Goal: Check status: Check status

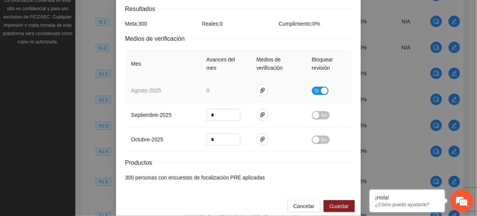
scroll to position [146, 0]
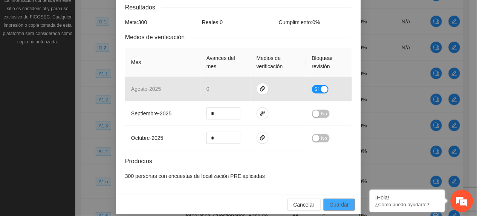
click at [334, 201] on span "Guardar" at bounding box center [339, 205] width 19 height 8
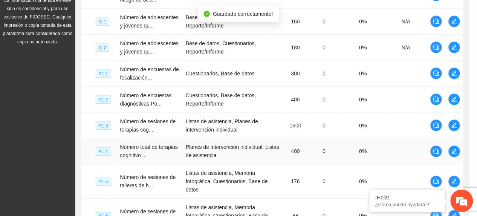
scroll to position [108, 0]
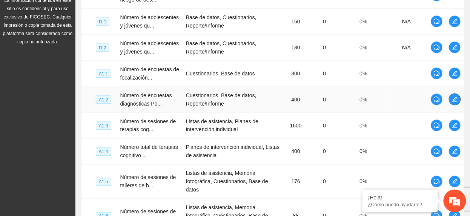
click at [453, 96] on button "button" at bounding box center [455, 100] width 12 height 12
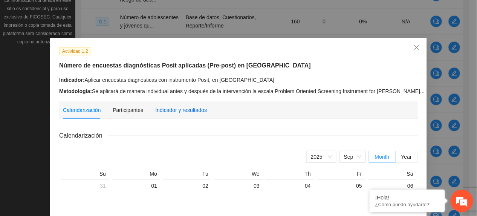
click at [189, 106] on div "Indicador y resultados" at bounding box center [181, 110] width 52 height 8
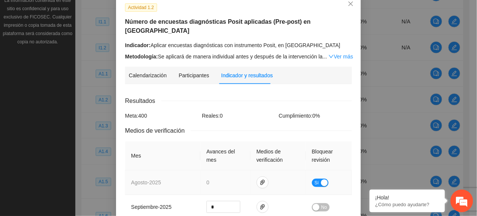
scroll to position [100, 0]
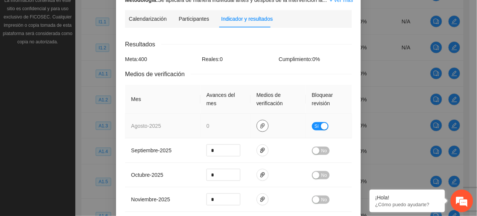
click at [257, 123] on span "paper-clip" at bounding box center [262, 126] width 11 height 6
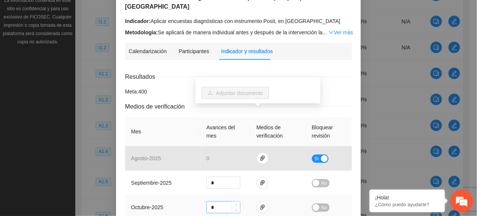
scroll to position [0, 0]
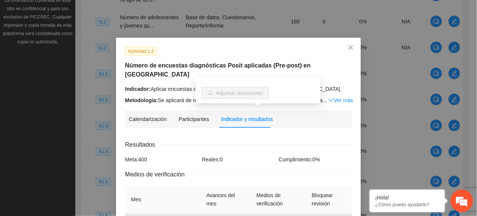
click at [340, 85] on div "Indicador: Aplicar encuestas diagnósticas con instrumento Posit, en [GEOGRAPHIC…" at bounding box center [238, 89] width 227 height 8
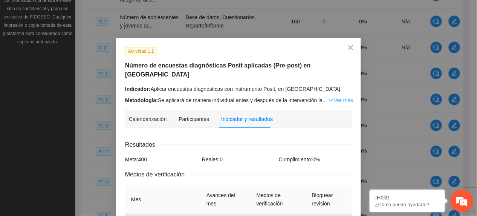
click at [339, 97] on link "Ver más" at bounding box center [341, 100] width 25 height 6
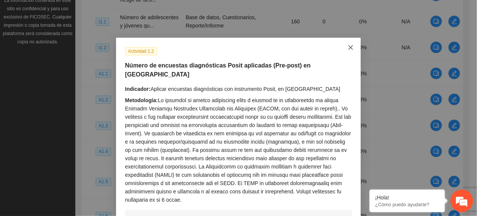
click at [348, 50] on icon "close" at bounding box center [351, 48] width 6 height 6
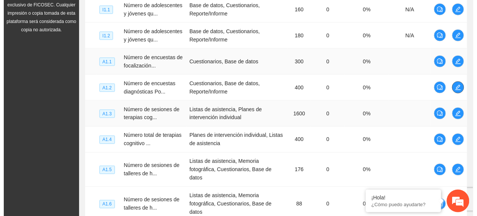
scroll to position [274, 0]
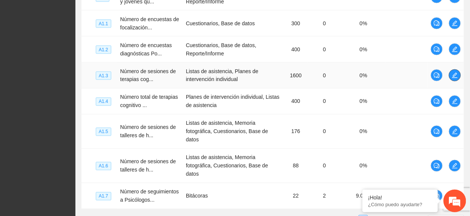
click at [453, 75] on icon "edit" at bounding box center [455, 75] width 6 height 6
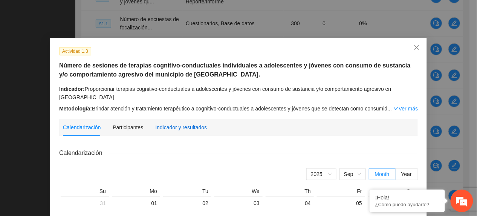
click at [195, 123] on div "Indicador y resultados" at bounding box center [181, 127] width 52 height 8
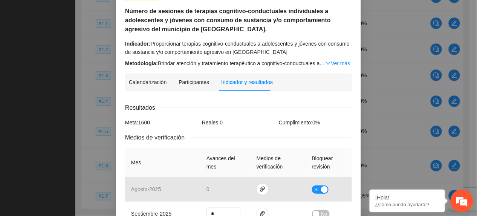
scroll to position [151, 0]
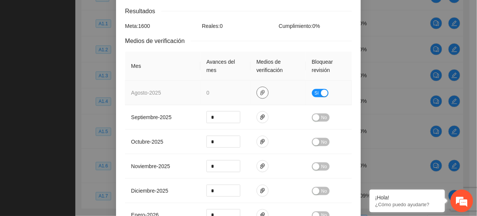
click at [261, 91] on icon "paper-clip" at bounding box center [263, 93] width 6 height 6
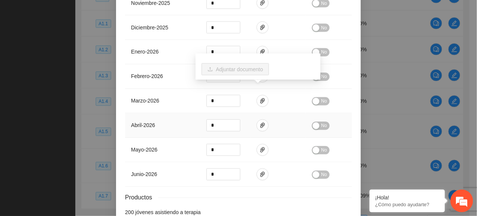
scroll to position [362, 0]
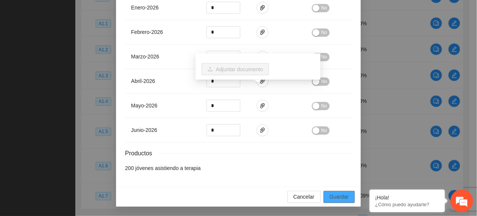
click at [324, 193] on button "Guardar" at bounding box center [339, 197] width 31 height 12
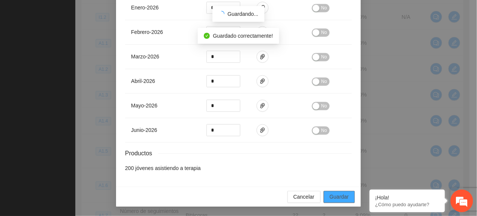
scroll to position [325, 0]
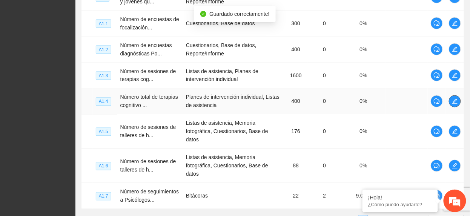
click at [452, 104] on icon "edit" at bounding box center [455, 101] width 6 height 6
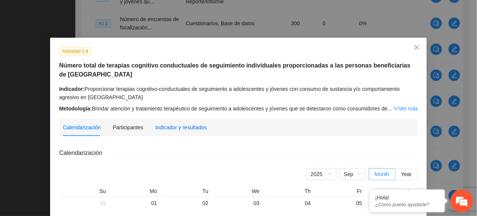
click at [167, 124] on div "Indicador y resultados" at bounding box center [181, 127] width 52 height 8
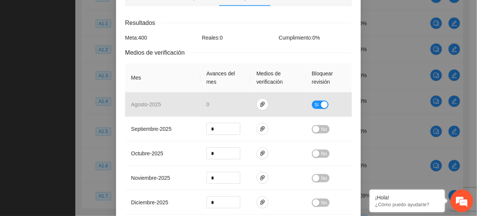
scroll to position [151, 0]
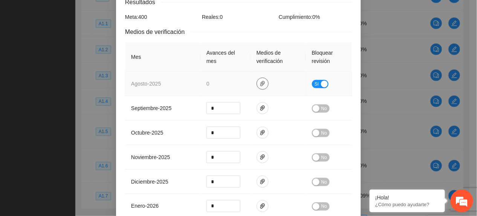
click at [257, 84] on span "paper-clip" at bounding box center [262, 84] width 11 height 6
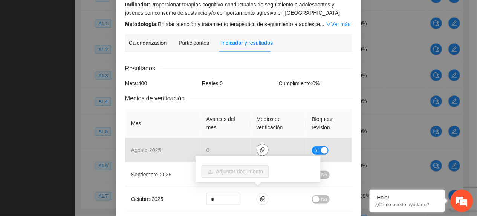
scroll to position [0, 0]
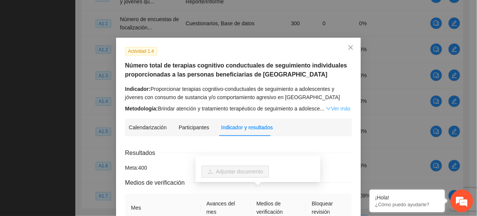
click at [326, 107] on icon "down" at bounding box center [328, 108] width 5 height 5
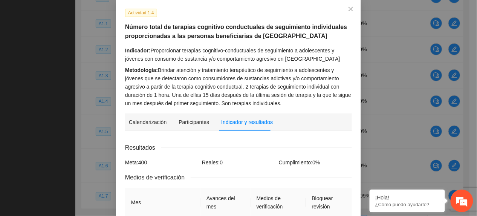
scroll to position [100, 0]
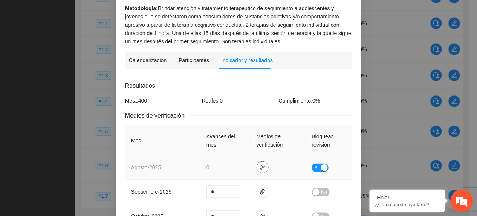
click at [262, 168] on span "paper-clip" at bounding box center [262, 167] width 11 height 6
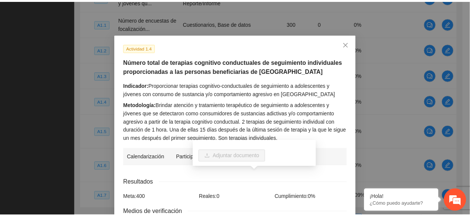
scroll to position [0, 0]
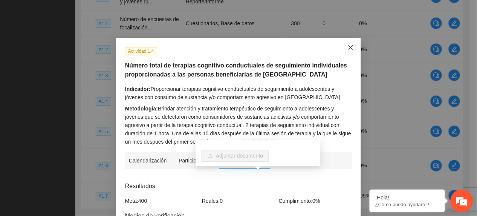
drag, startPoint x: 341, startPoint y: 47, endPoint x: 282, endPoint y: 31, distance: 60.8
click at [341, 48] on span "Close" at bounding box center [351, 48] width 20 height 20
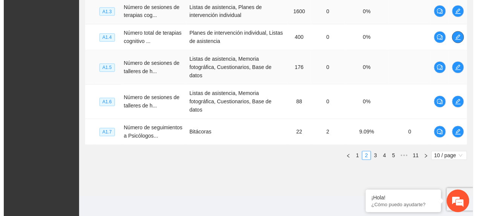
scroll to position [349, 0]
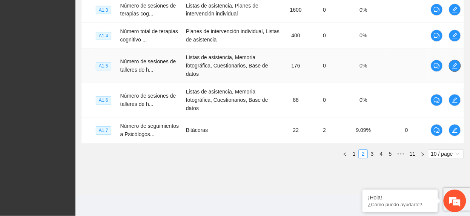
click at [458, 63] on span "edit" at bounding box center [454, 66] width 11 height 6
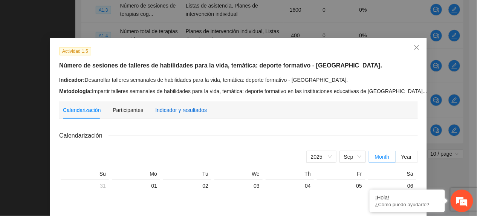
click at [160, 109] on div "Indicador y resultados" at bounding box center [181, 110] width 52 height 8
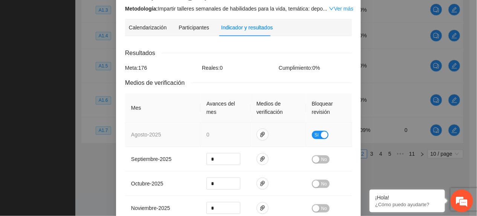
scroll to position [100, 0]
click at [261, 132] on icon "paper-clip" at bounding box center [263, 134] width 6 height 6
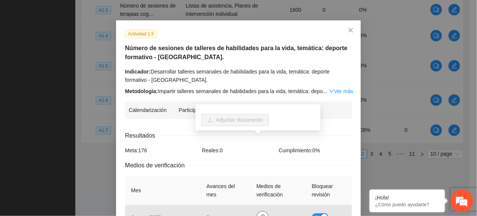
scroll to position [0, 0]
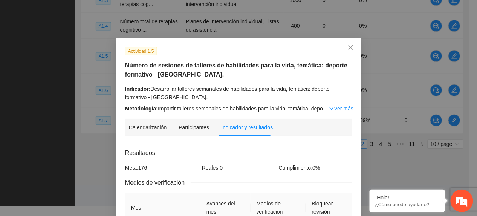
click at [217, 60] on div "Actividad 1.5 Número de sesiones de talleres de habilidades para la vida, temát…" at bounding box center [239, 80] width 233 height 66
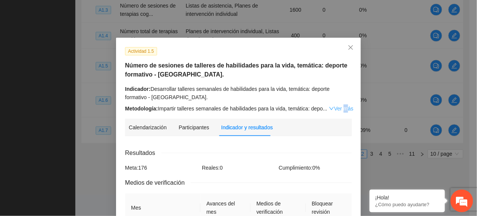
click at [338, 106] on link "Ver más" at bounding box center [341, 109] width 25 height 6
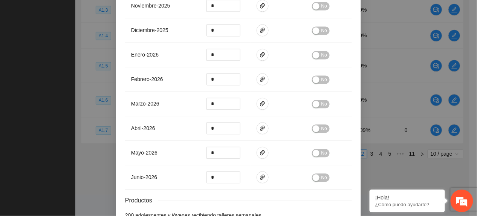
scroll to position [403, 0]
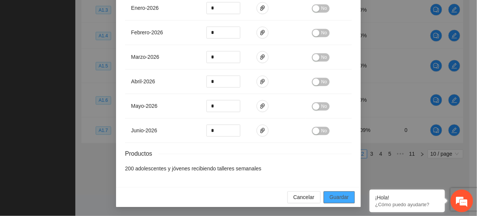
click at [338, 192] on button "Guardar" at bounding box center [339, 197] width 31 height 12
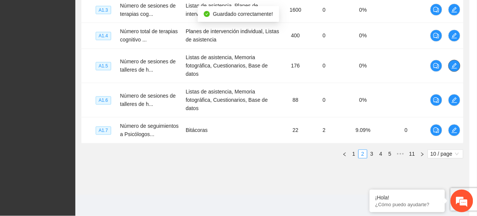
scroll to position [324, 0]
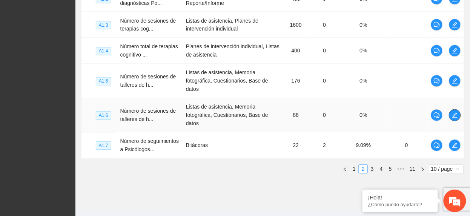
click at [454, 118] on icon "edit" at bounding box center [454, 115] width 5 height 5
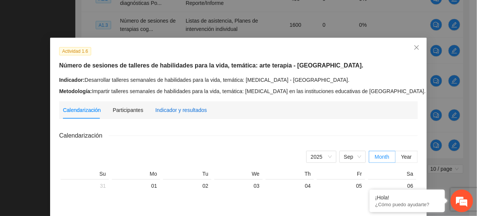
click at [184, 106] on div "Indicador y resultados" at bounding box center [181, 110] width 52 height 8
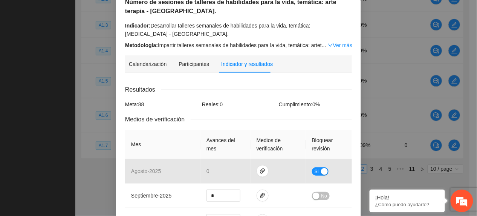
scroll to position [65, 0]
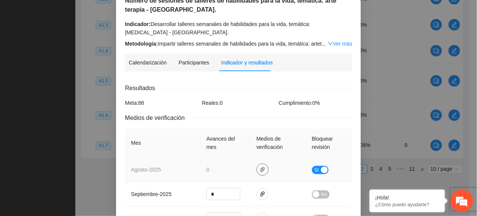
click at [260, 168] on icon "paper-clip" at bounding box center [263, 170] width 6 height 6
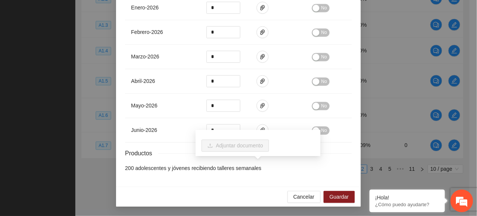
scroll to position [352, 0]
click at [341, 201] on span "Guardar" at bounding box center [339, 197] width 19 height 8
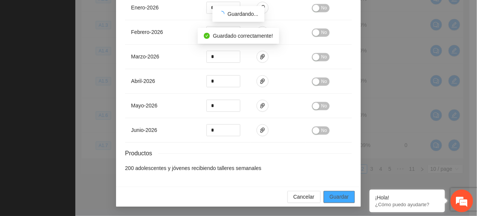
scroll to position [316, 0]
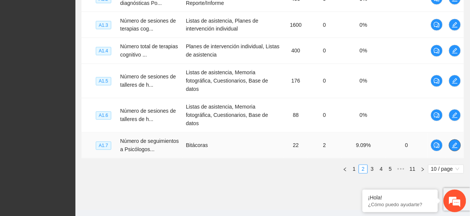
click at [458, 149] on span "edit" at bounding box center [454, 146] width 11 height 6
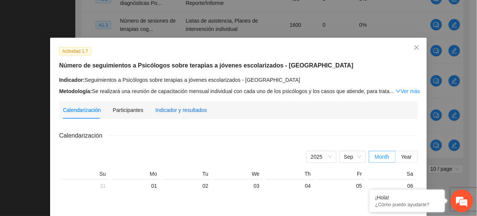
click at [183, 111] on div "Indicador y resultados" at bounding box center [181, 110] width 52 height 8
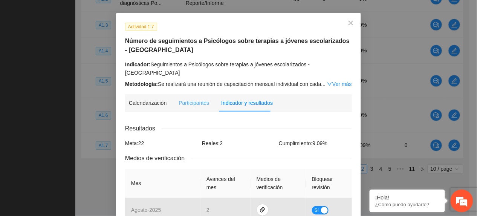
scroll to position [0, 0]
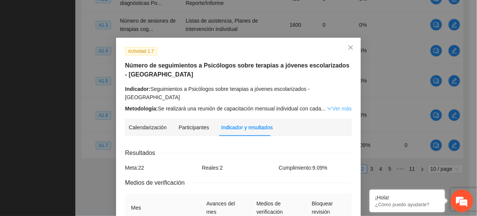
click at [331, 106] on link "Ver más" at bounding box center [339, 109] width 25 height 6
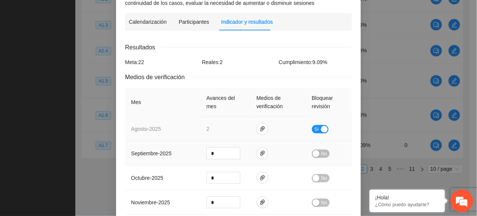
scroll to position [151, 0]
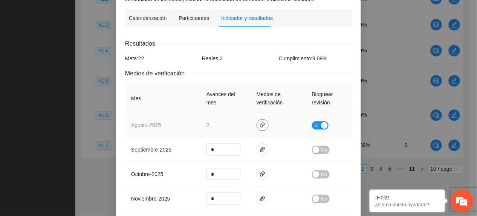
click at [261, 122] on icon "paper-clip" at bounding box center [263, 125] width 6 height 6
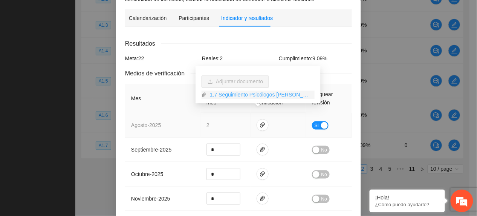
click at [244, 97] on link "1.7 Seguimiento Psicólogos [PERSON_NAME].zip" at bounding box center [261, 95] width 108 height 8
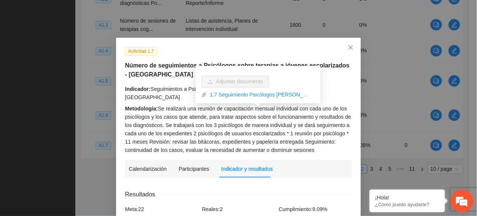
click at [170, 104] on div "Metodología: Se realizará una reunión de capacitación mensual individual con ca…" at bounding box center [238, 129] width 227 height 50
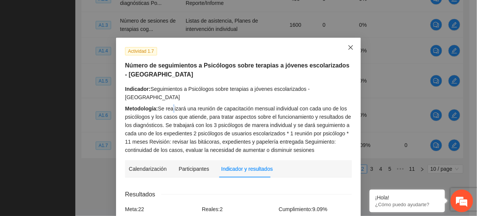
drag, startPoint x: 170, startPoint y: 103, endPoint x: 344, endPoint y: 51, distance: 182.2
click at [344, 51] on span "Close" at bounding box center [351, 48] width 20 height 20
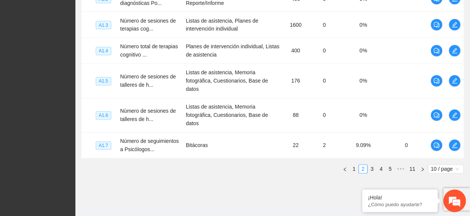
click at [201, 174] on ul "1 2 3 4 5 ••• 11 10 / page" at bounding box center [272, 169] width 382 height 9
click at [452, 152] on button "button" at bounding box center [455, 146] width 12 height 12
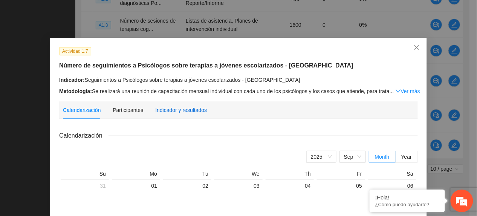
click at [173, 107] on div "Indicador y resultados" at bounding box center [181, 110] width 52 height 8
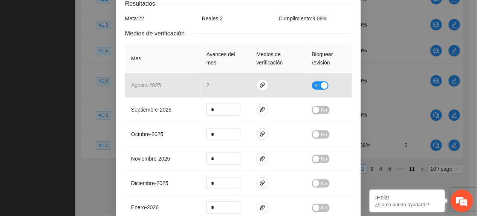
scroll to position [57, 0]
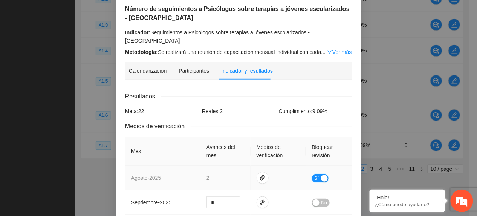
drag, startPoint x: 315, startPoint y: 169, endPoint x: 302, endPoint y: 162, distance: 14.5
click at [315, 174] on span "Sí" at bounding box center [317, 178] width 5 height 8
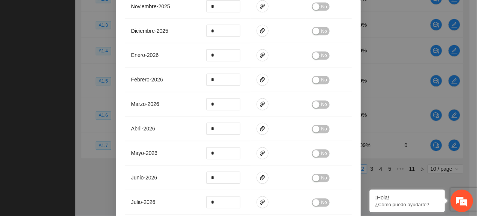
scroll to position [370, 0]
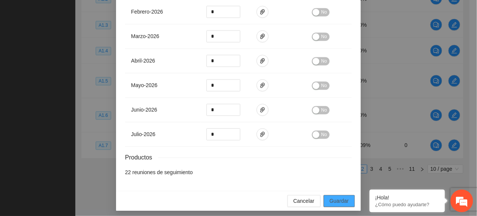
click at [334, 201] on span "Guardar" at bounding box center [339, 201] width 19 height 8
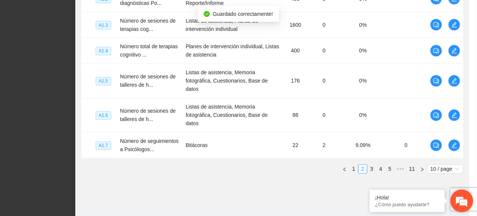
scroll to position [332, 0]
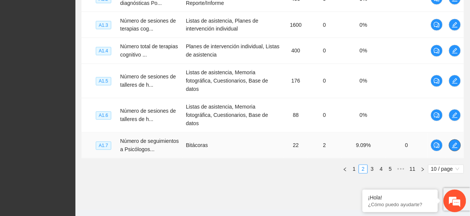
click at [450, 149] on span "edit" at bounding box center [454, 146] width 11 height 6
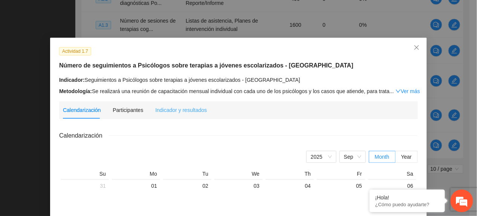
click at [170, 115] on div "Indicador y resultados" at bounding box center [181, 109] width 52 height 17
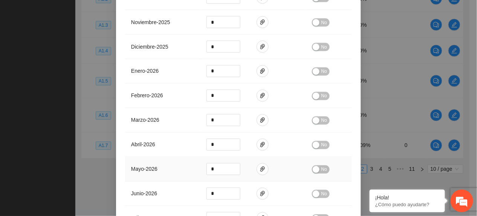
scroll to position [370, 0]
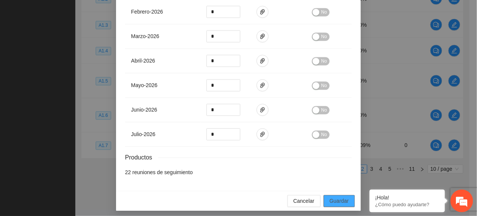
click at [336, 197] on span "Guardar" at bounding box center [339, 201] width 19 height 8
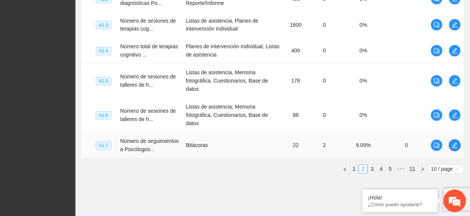
scroll to position [349, 0]
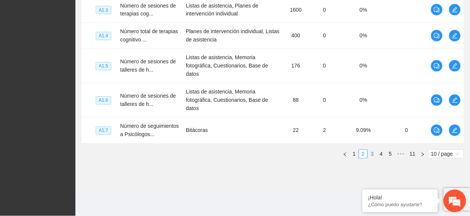
click at [372, 154] on link "3" at bounding box center [372, 154] width 8 height 8
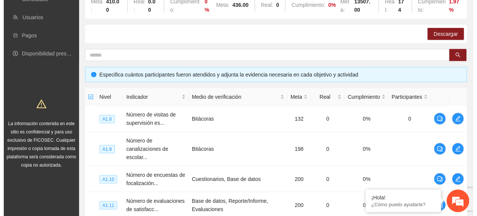
scroll to position [98, 0]
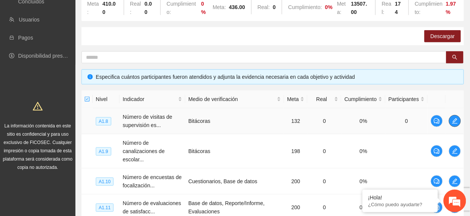
click at [457, 118] on span "edit" at bounding box center [454, 121] width 11 height 6
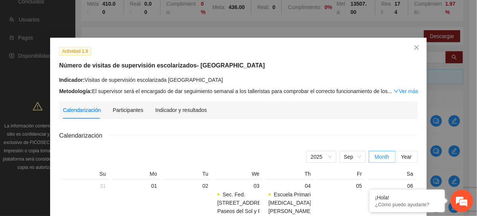
click at [163, 115] on div "Indicador y resultados" at bounding box center [181, 109] width 52 height 17
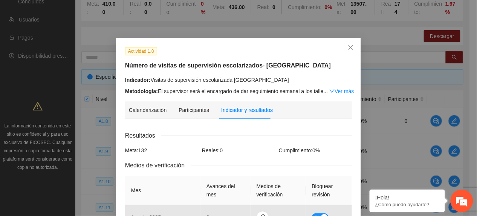
scroll to position [151, 0]
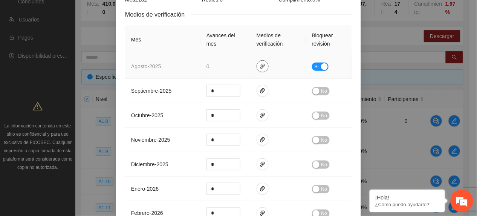
click at [260, 69] on icon "paper-clip" at bounding box center [263, 66] width 6 height 6
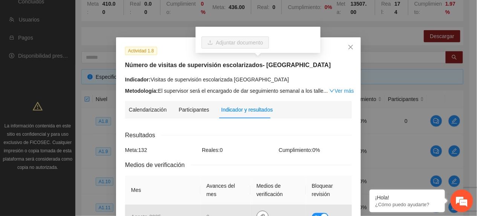
scroll to position [0, 0]
click at [347, 40] on span "Close" at bounding box center [351, 48] width 20 height 20
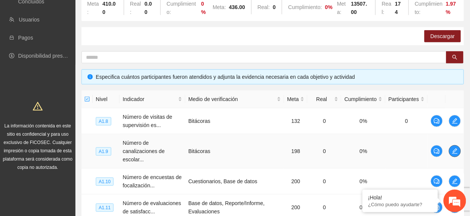
click at [455, 148] on button "button" at bounding box center [455, 151] width 12 height 12
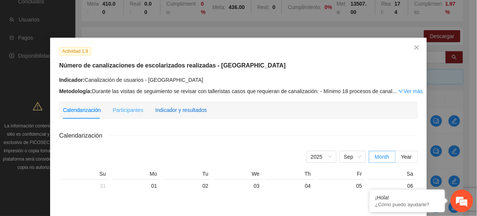
click at [180, 109] on div "Indicador y resultados" at bounding box center [181, 110] width 52 height 8
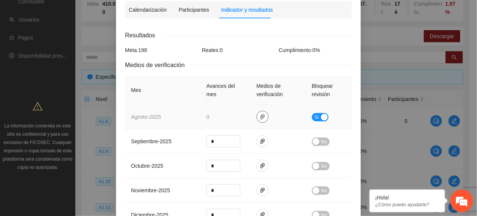
click at [261, 118] on icon "paper-clip" at bounding box center [263, 116] width 5 height 5
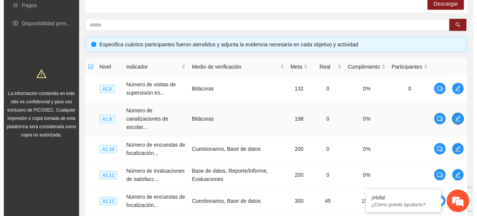
scroll to position [148, 0]
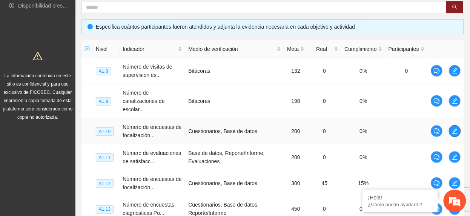
click at [453, 132] on icon "edit" at bounding box center [455, 131] width 6 height 6
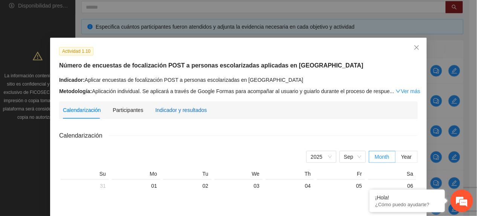
click at [189, 109] on div "Indicador y resultados" at bounding box center [181, 110] width 52 height 8
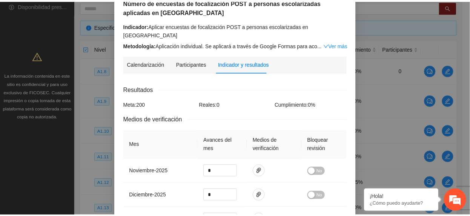
scroll to position [0, 0]
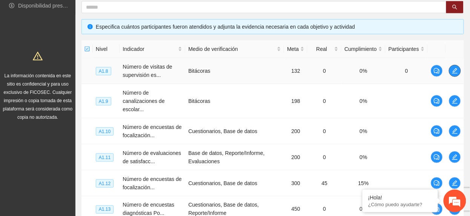
click at [451, 67] on button "button" at bounding box center [455, 71] width 12 height 12
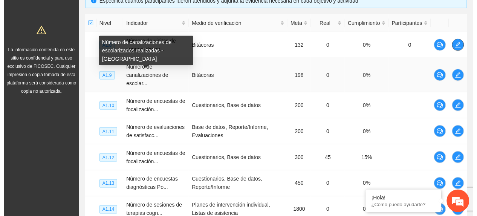
scroll to position [198, 0]
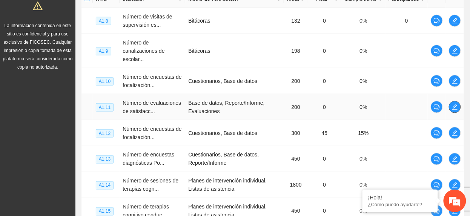
click at [455, 107] on icon "edit" at bounding box center [455, 107] width 6 height 6
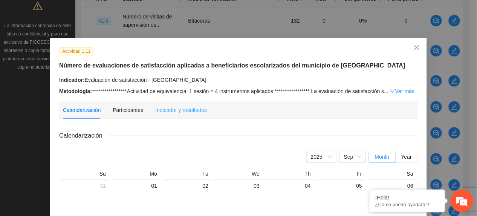
click at [190, 116] on div "Indicador y resultados" at bounding box center [181, 109] width 52 height 17
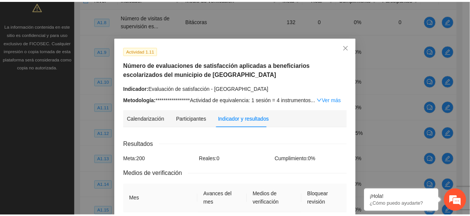
scroll to position [0, 0]
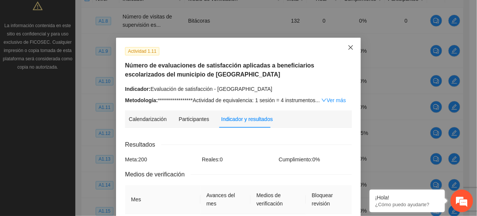
click at [342, 47] on span "Close" at bounding box center [351, 48] width 20 height 20
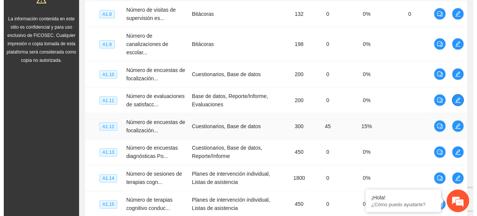
scroll to position [249, 0]
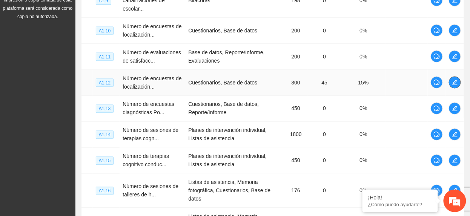
click at [456, 79] on button "button" at bounding box center [455, 83] width 12 height 12
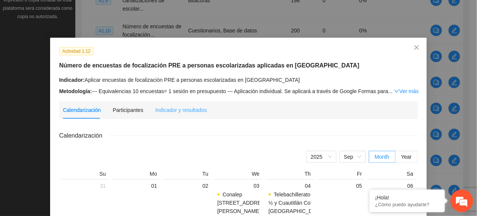
click at [178, 115] on div "Indicador y resultados" at bounding box center [181, 109] width 52 height 17
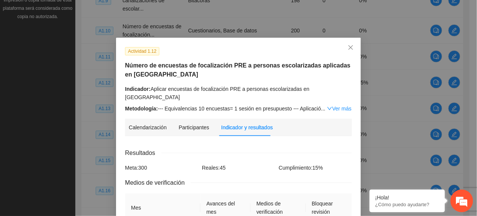
scroll to position [50, 0]
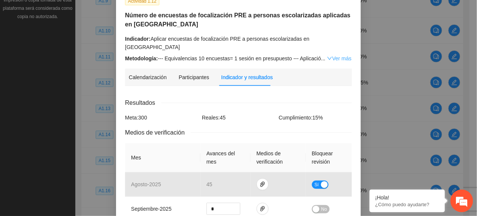
click at [327, 55] on link "Ver más" at bounding box center [339, 58] width 25 height 6
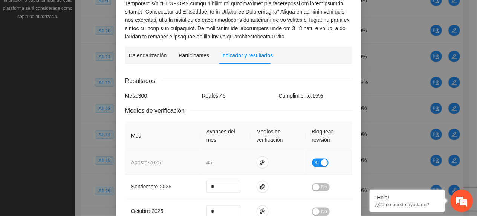
scroll to position [251, 0]
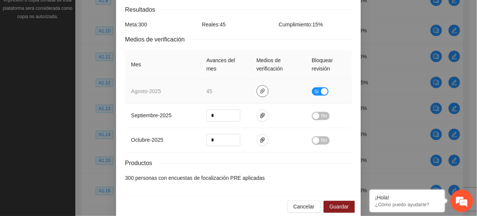
click at [260, 88] on span "paper-clip" at bounding box center [262, 91] width 11 height 6
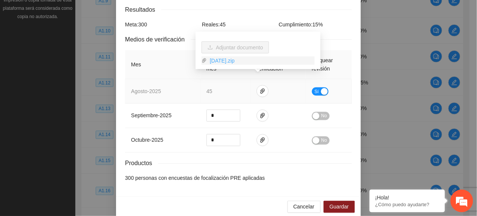
click at [232, 60] on link "[DATE].zip" at bounding box center [261, 61] width 108 height 8
drag, startPoint x: 318, startPoint y: 81, endPoint x: 302, endPoint y: 72, distance: 18.6
click at [321, 88] on div "button" at bounding box center [324, 91] width 7 height 7
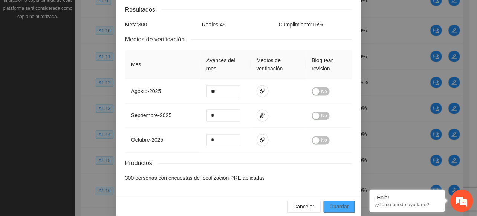
click at [336, 203] on span "Guardar" at bounding box center [339, 207] width 19 height 8
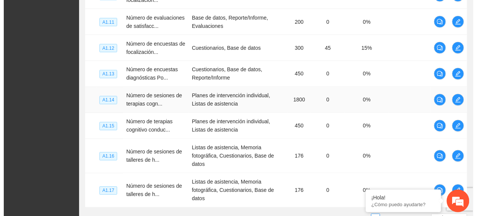
scroll to position [299, 0]
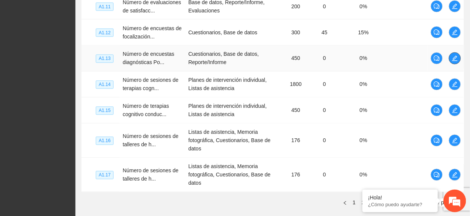
click at [460, 57] on button "button" at bounding box center [455, 58] width 12 height 12
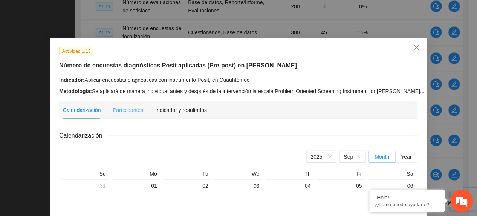
click at [178, 105] on div "Indicador y resultados" at bounding box center [181, 109] width 52 height 17
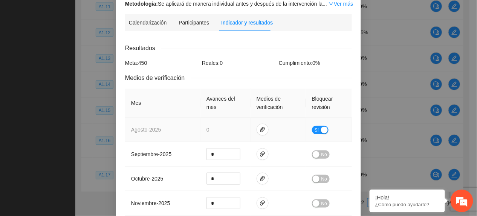
scroll to position [100, 0]
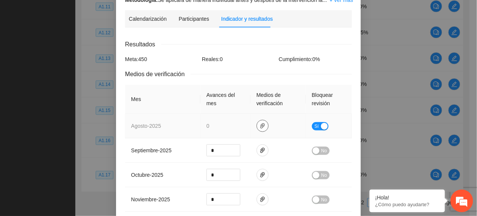
click at [260, 123] on icon "paper-clip" at bounding box center [263, 126] width 6 height 6
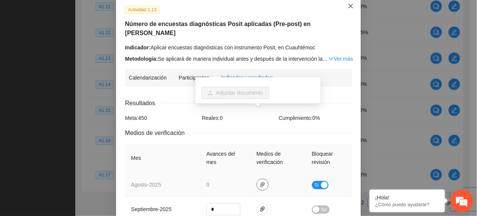
scroll to position [0, 0]
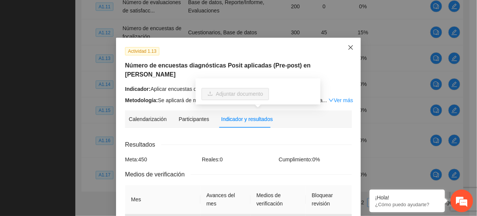
drag, startPoint x: 342, startPoint y: 48, endPoint x: 370, endPoint y: 64, distance: 32.1
click at [345, 51] on span "Close" at bounding box center [351, 48] width 20 height 20
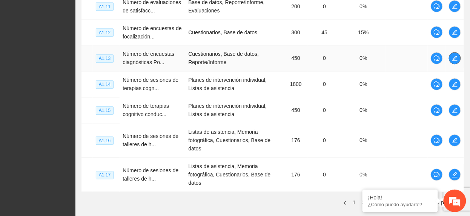
click at [457, 59] on icon "edit" at bounding box center [455, 58] width 6 height 6
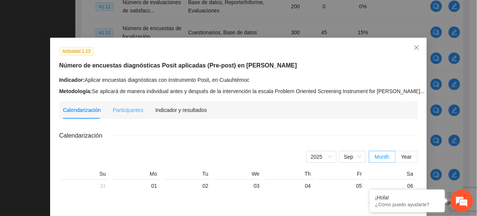
click at [181, 103] on div "Indicador y resultados" at bounding box center [181, 109] width 52 height 17
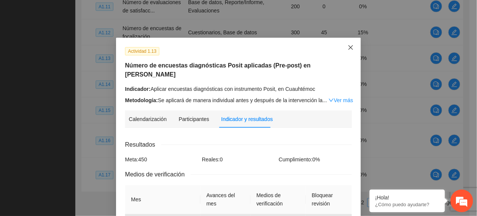
click at [344, 50] on span "Close" at bounding box center [351, 48] width 20 height 20
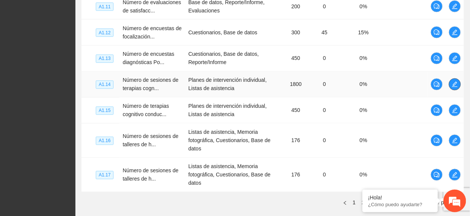
click at [455, 84] on icon "edit" at bounding box center [455, 84] width 6 height 6
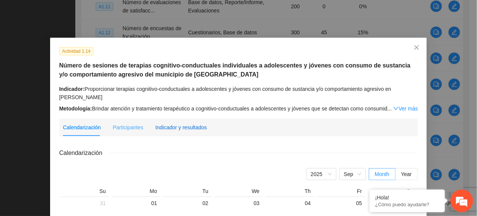
click at [191, 129] on div "Indicador y resultados" at bounding box center [181, 127] width 52 height 8
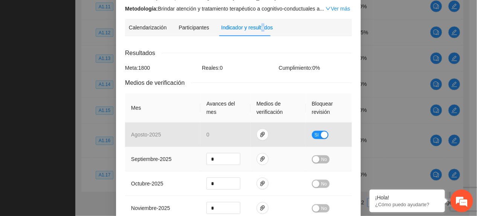
scroll to position [100, 0]
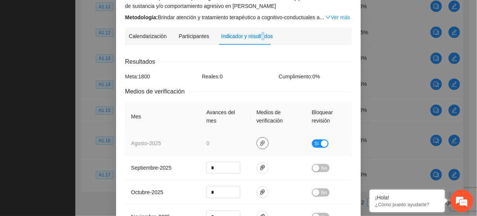
drag, startPoint x: 257, startPoint y: 138, endPoint x: 262, endPoint y: 134, distance: 6.4
click at [258, 138] on button "button" at bounding box center [263, 143] width 12 height 12
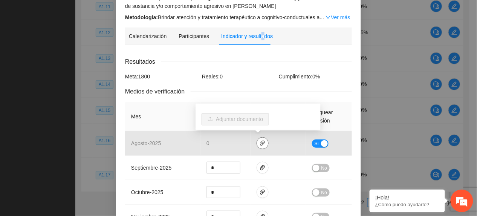
scroll to position [0, 0]
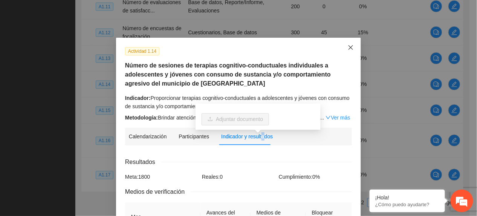
click at [351, 49] on span "Close" at bounding box center [351, 48] width 20 height 20
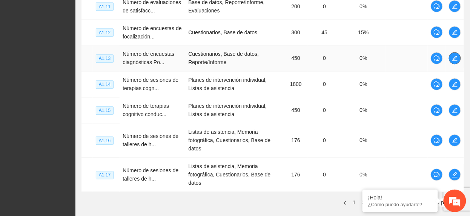
click at [456, 56] on icon "edit" at bounding box center [455, 58] width 6 height 6
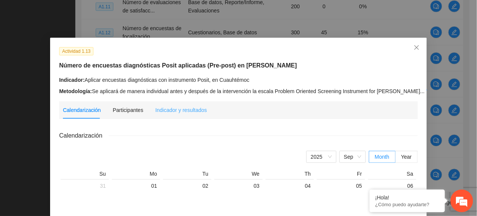
click at [165, 115] on div "Indicador y resultados" at bounding box center [181, 109] width 52 height 17
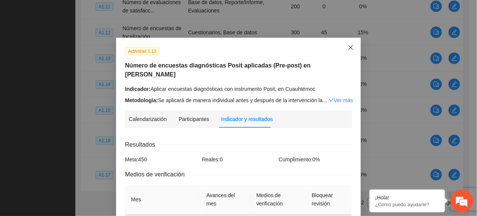
click at [349, 47] on icon "close" at bounding box center [351, 48] width 6 height 6
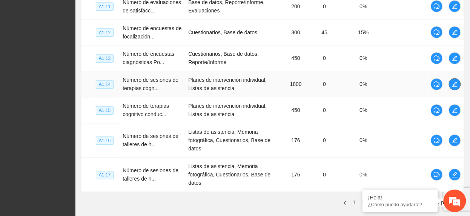
click at [454, 86] on icon "edit" at bounding box center [455, 84] width 6 height 6
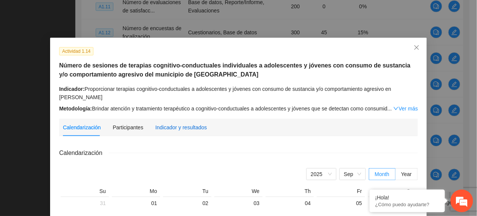
click at [165, 129] on div "Indicador y resultados" at bounding box center [181, 127] width 52 height 8
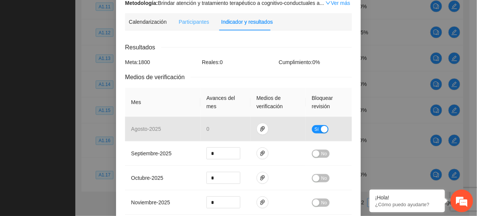
scroll to position [124, 0]
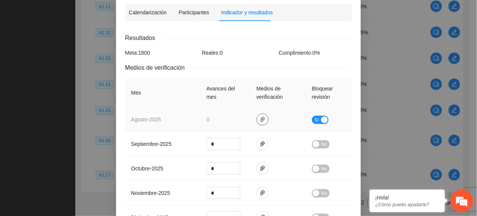
click at [260, 119] on icon "paper-clip" at bounding box center [263, 120] width 6 height 6
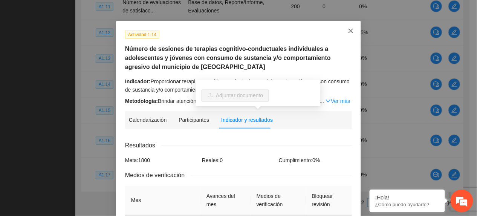
scroll to position [0, 0]
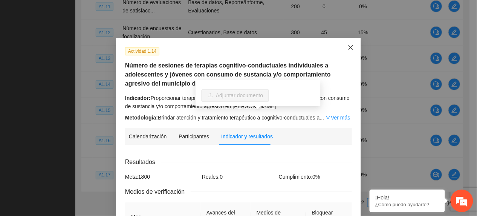
click at [349, 47] on icon "close" at bounding box center [351, 47] width 5 height 5
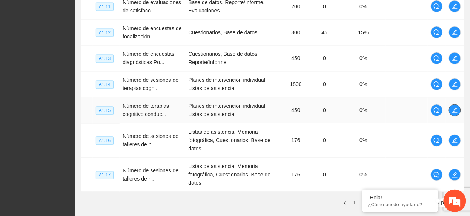
click at [459, 112] on span "edit" at bounding box center [454, 110] width 11 height 6
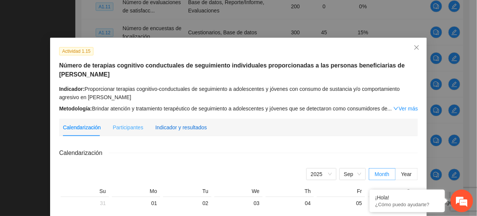
click at [182, 125] on div "Indicador y resultados" at bounding box center [181, 127] width 52 height 8
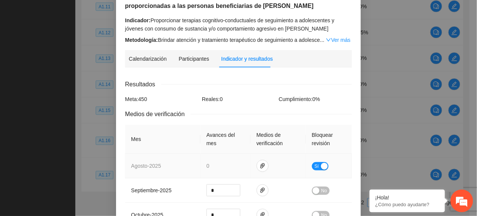
scroll to position [100, 0]
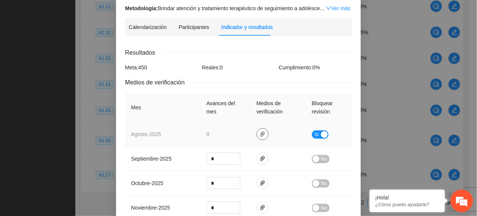
click at [263, 134] on span "paper-clip" at bounding box center [262, 134] width 11 height 6
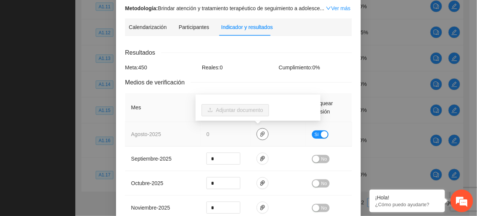
click at [263, 132] on span "paper-clip" at bounding box center [262, 134] width 11 height 6
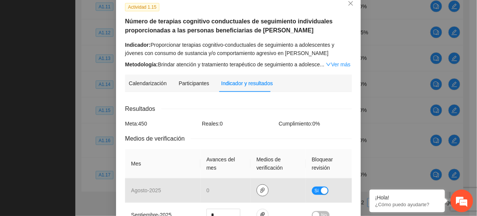
scroll to position [0, 0]
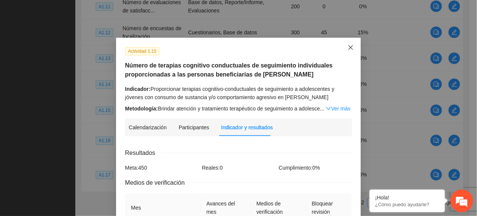
click at [348, 50] on icon "close" at bounding box center [351, 48] width 6 height 6
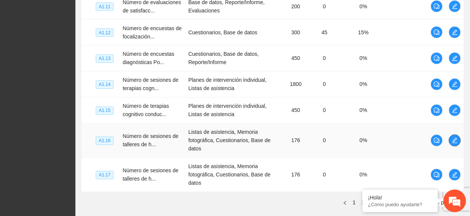
click at [457, 139] on icon "edit" at bounding box center [455, 141] width 6 height 6
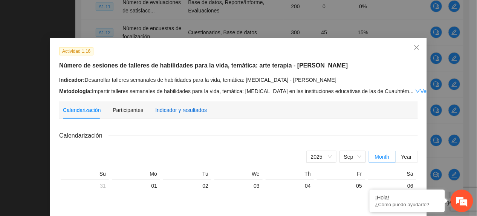
click at [181, 109] on div "Indicador y resultados" at bounding box center [181, 110] width 52 height 8
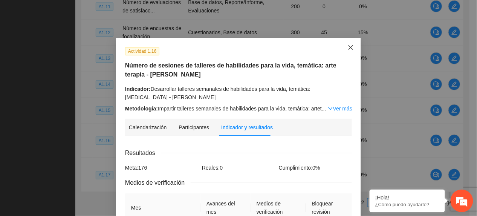
click at [351, 50] on span "Close" at bounding box center [351, 48] width 20 height 20
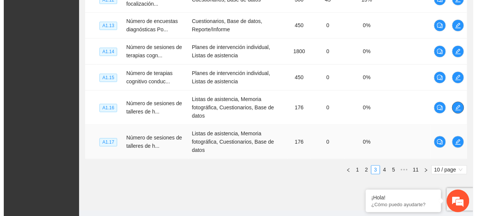
scroll to position [349, 0]
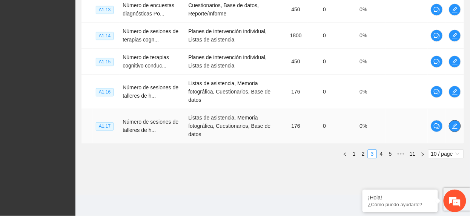
click at [459, 126] on span "edit" at bounding box center [454, 126] width 11 height 6
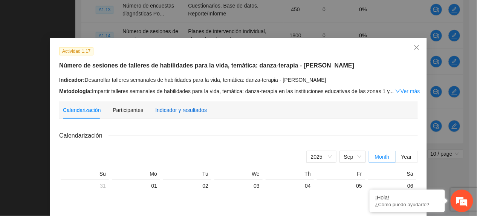
click at [186, 109] on div "Indicador y resultados" at bounding box center [181, 110] width 52 height 8
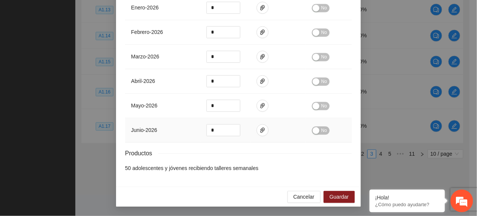
scroll to position [353, 0]
click at [332, 201] on button "Guardar" at bounding box center [339, 197] width 31 height 12
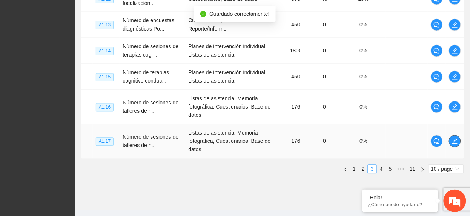
scroll to position [349, 0]
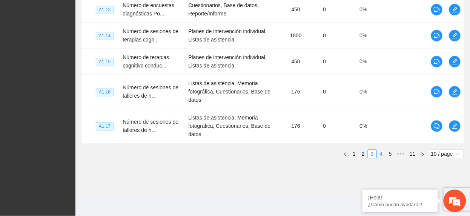
click at [381, 154] on link "4" at bounding box center [381, 154] width 8 height 8
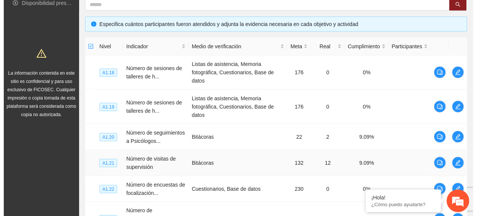
scroll to position [148, 0]
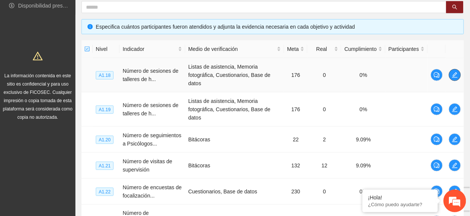
click at [459, 76] on span "edit" at bounding box center [454, 75] width 11 height 6
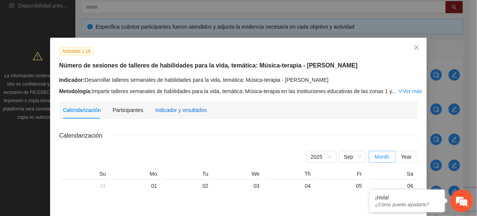
click at [187, 107] on div "Indicador y resultados" at bounding box center [181, 110] width 52 height 8
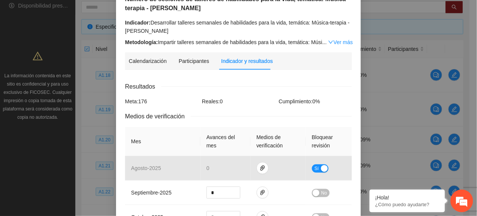
scroll to position [50, 0]
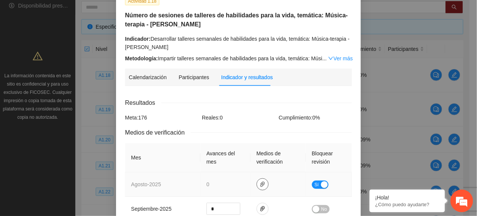
click at [260, 182] on icon "paper-clip" at bounding box center [263, 184] width 6 height 6
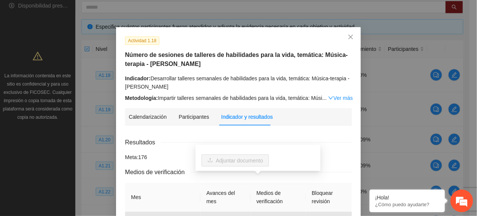
scroll to position [0, 0]
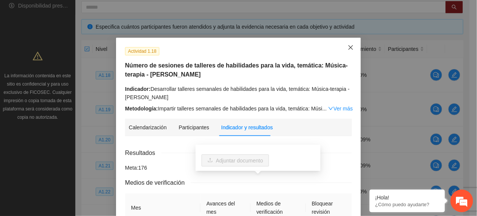
click at [348, 46] on icon "close" at bounding box center [351, 48] width 6 height 6
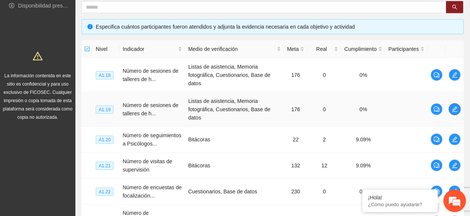
click at [454, 112] on icon "edit" at bounding box center [455, 109] width 6 height 6
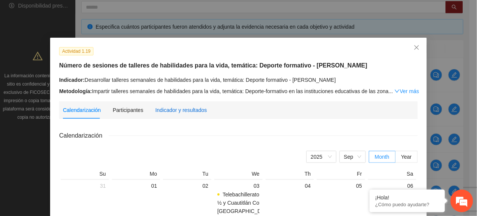
click at [196, 109] on div "Indicador y resultados" at bounding box center [181, 110] width 52 height 8
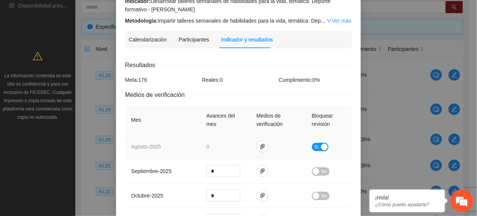
scroll to position [100, 0]
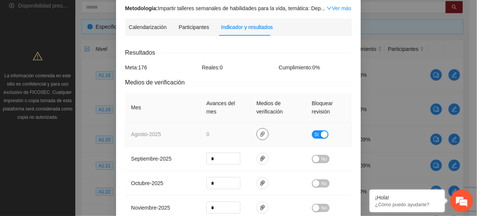
click at [261, 134] on icon "paper-clip" at bounding box center [263, 134] width 5 height 5
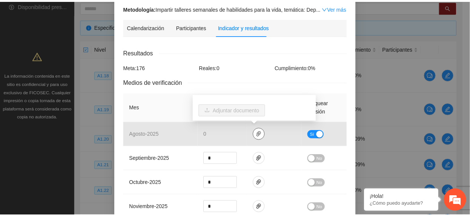
scroll to position [0, 0]
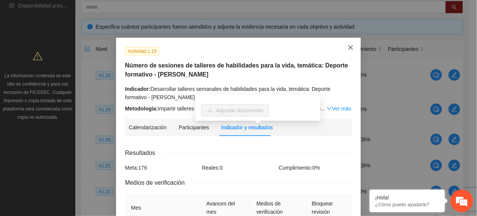
click at [348, 47] on icon "close" at bounding box center [351, 48] width 6 height 6
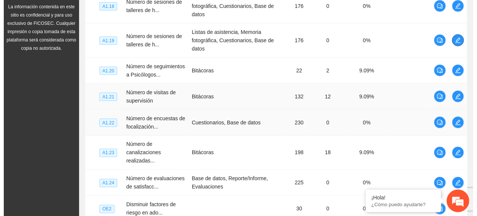
scroll to position [249, 0]
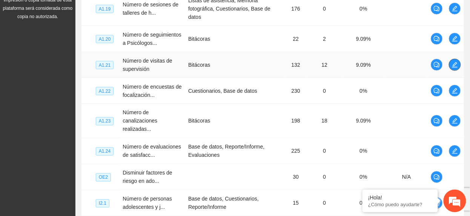
click at [453, 68] on icon "edit" at bounding box center [455, 65] width 6 height 6
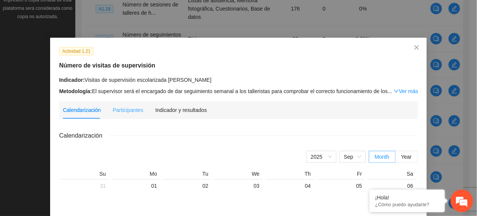
click at [195, 103] on div "Indicador y resultados" at bounding box center [181, 109] width 52 height 17
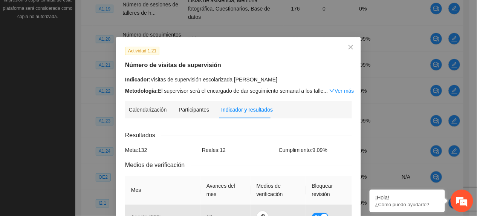
scroll to position [0, 0]
click at [337, 90] on link "Ver más" at bounding box center [342, 91] width 25 height 6
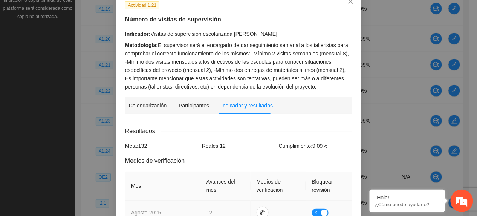
scroll to position [151, 0]
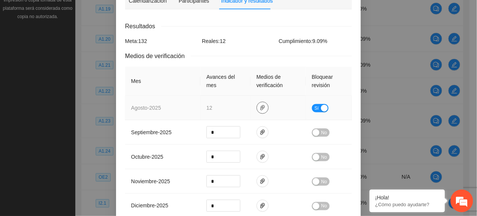
click at [262, 110] on span "paper-clip" at bounding box center [262, 108] width 11 height 6
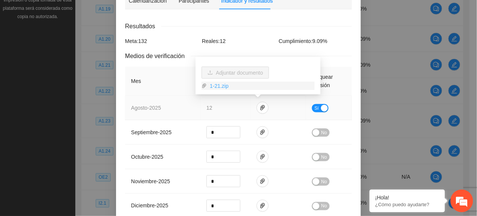
click at [227, 87] on link "1-21.zip" at bounding box center [261, 86] width 108 height 8
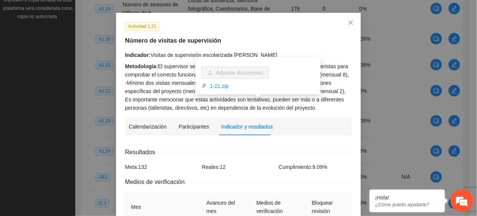
scroll to position [0, 0]
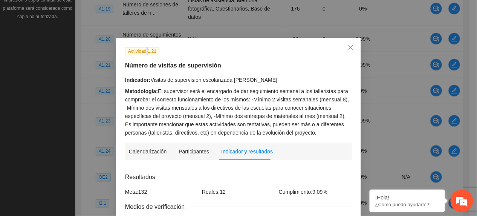
click at [146, 54] on span "Actividad 1.21" at bounding box center [142, 51] width 34 height 8
click at [348, 48] on icon "close" at bounding box center [351, 48] width 6 height 6
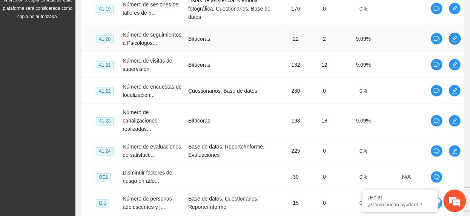
click at [453, 40] on button "button" at bounding box center [455, 39] width 12 height 12
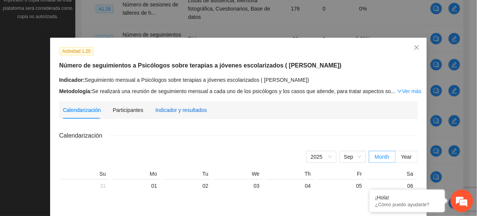
click at [179, 108] on div "Indicador y resultados" at bounding box center [181, 110] width 52 height 8
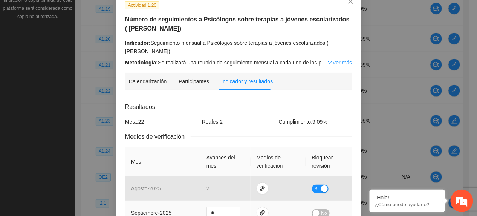
scroll to position [165, 0]
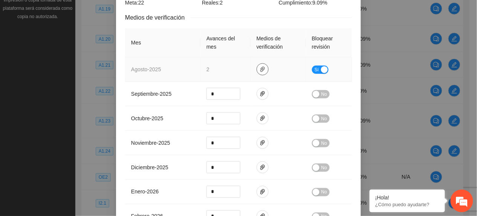
click at [260, 69] on icon "paper-clip" at bounding box center [263, 69] width 6 height 6
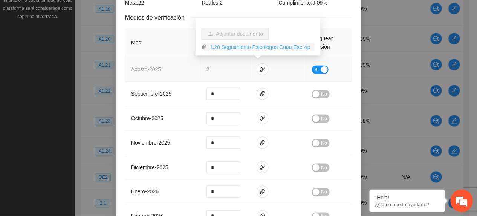
click at [225, 51] on div "Adjuntar documento 1.20 Seguimiento Psicologos Cuau Esc.zip" at bounding box center [258, 37] width 125 height 38
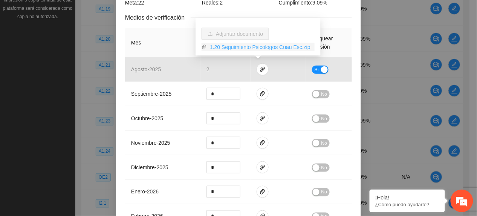
drag, startPoint x: 225, startPoint y: 51, endPoint x: 216, endPoint y: 46, distance: 10.6
click at [216, 46] on link "1.20 Seguimiento Psicologos Cuau Esc.zip" at bounding box center [261, 47] width 108 height 8
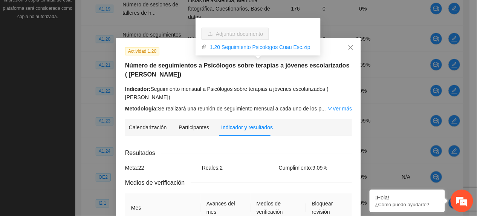
click at [188, 106] on div "Metodología: Se realizará una reunión de seguimiento mensual a cada uno de los …" at bounding box center [238, 108] width 227 height 8
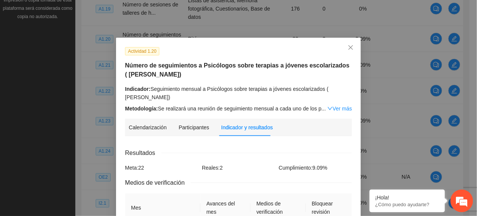
drag, startPoint x: 154, startPoint y: 137, endPoint x: 167, endPoint y: 145, distance: 14.6
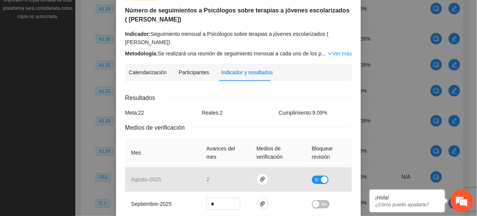
scroll to position [151, 0]
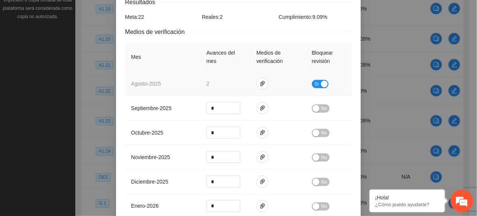
click at [315, 86] on span "Sí" at bounding box center [317, 84] width 5 height 8
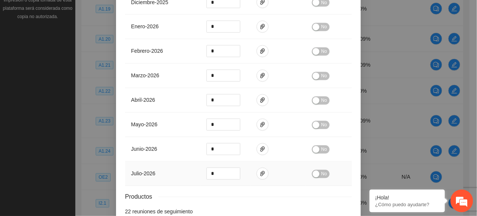
scroll to position [379, 0]
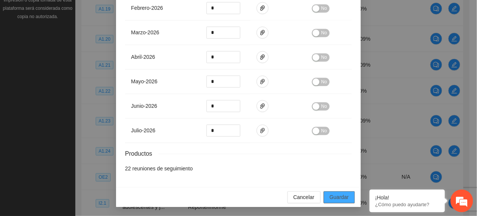
click at [337, 195] on span "Guardar" at bounding box center [339, 197] width 19 height 8
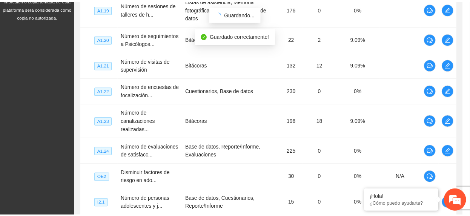
scroll to position [341, 0]
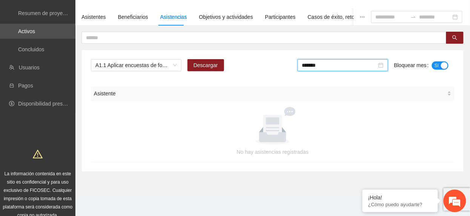
scroll to position [50, 0]
click at [137, 64] on span "A1.1 Aplicar encuestas de focalización PRE a personas escolarizadas en Chihuahua" at bounding box center [135, 65] width 81 height 11
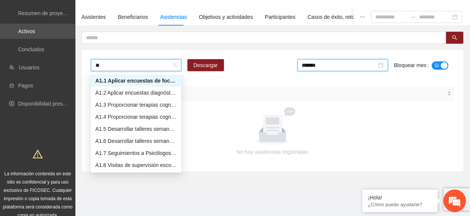
type input "***"
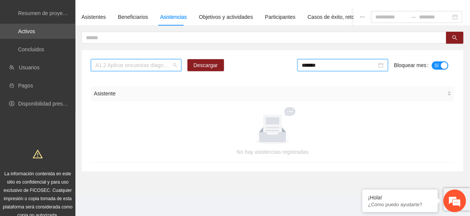
click at [136, 67] on span "A1.2 Aplicar encuestas diagnósticas con instrumento Posit, en Chihuahua" at bounding box center [135, 65] width 81 height 11
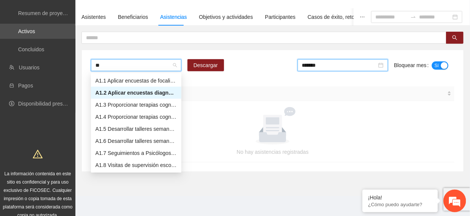
type input "***"
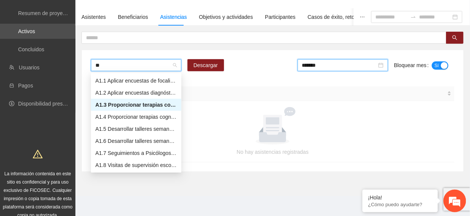
type input "***"
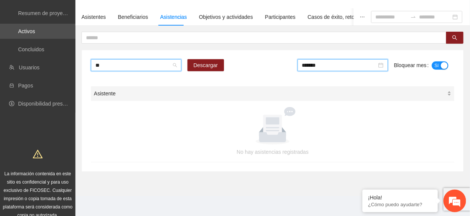
type input "***"
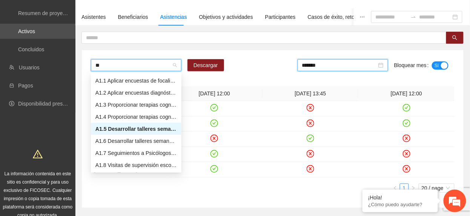
type input "***"
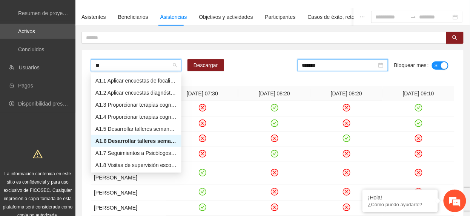
type input "***"
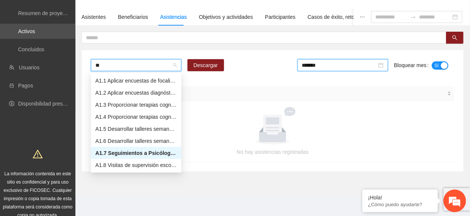
type input "***"
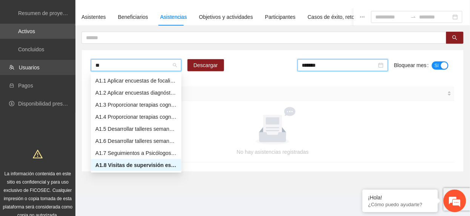
type input "***"
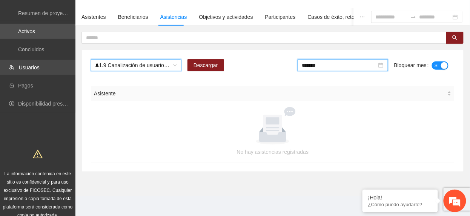
scroll to position [12, 0]
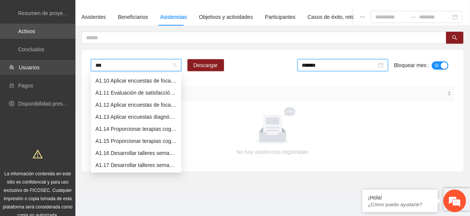
type input "****"
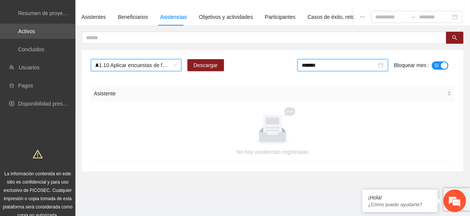
scroll to position [24, 0]
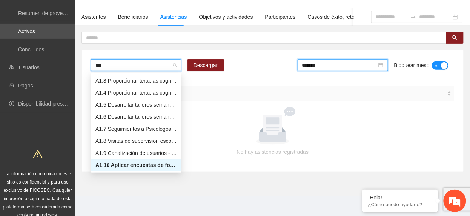
type input "****"
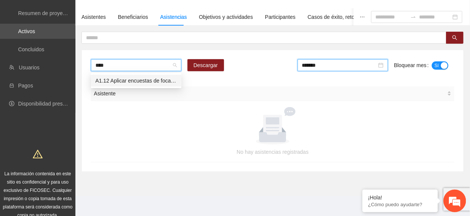
scroll to position [0, 0]
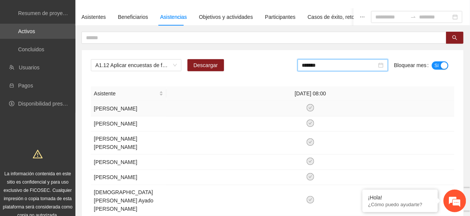
drag, startPoint x: 177, startPoint y: 111, endPoint x: 185, endPoint y: 110, distance: 7.6
click at [184, 111] on td at bounding box center [310, 108] width 288 height 15
click at [204, 64] on span "Descargar" at bounding box center [205, 65] width 25 height 8
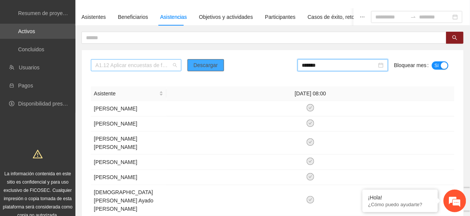
click at [134, 60] on div "A1.12 Aplicar encuestas de focalización PRE a personas escolarizadas en Cuauhté…" at bounding box center [136, 65] width 91 height 12
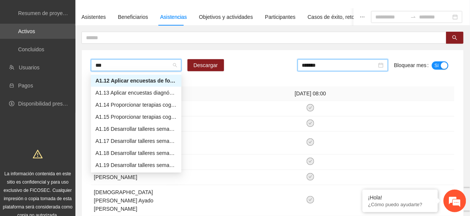
scroll to position [36, 0]
type input "****"
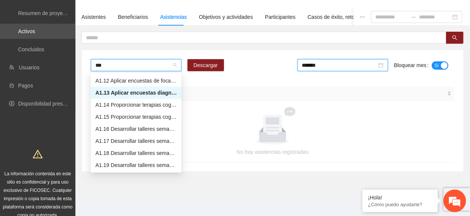
type input "****"
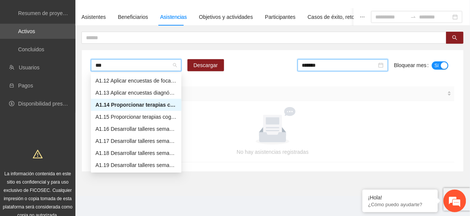
type input "****"
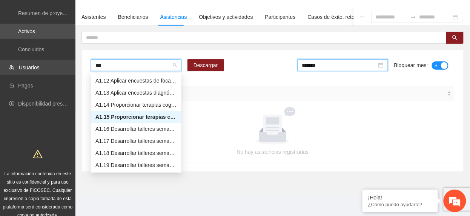
type input "****"
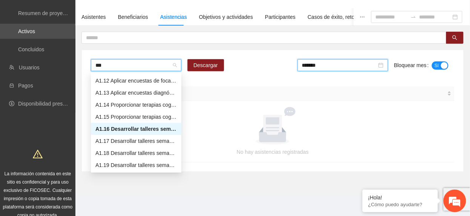
type input "****"
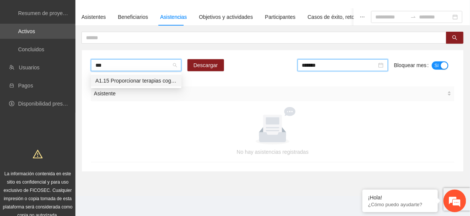
scroll to position [12, 0]
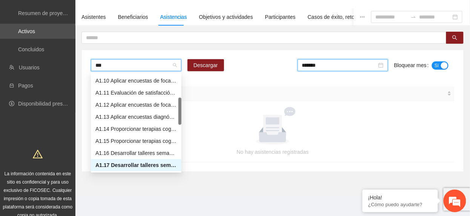
type input "****"
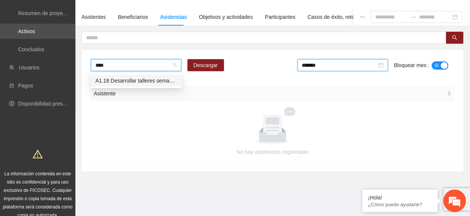
scroll to position [0, 0]
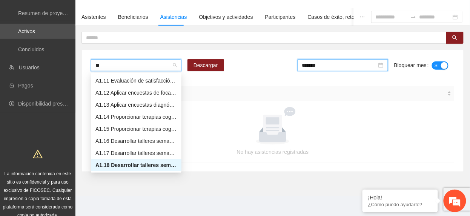
type input "***"
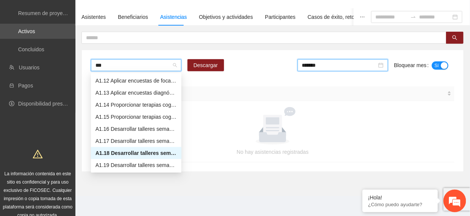
scroll to position [36, 0]
type input "****"
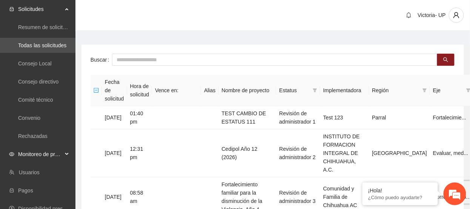
click at [42, 152] on span "Monitoreo de proyectos" at bounding box center [40, 153] width 45 height 15
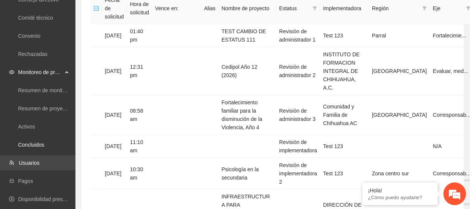
scroll to position [100, 0]
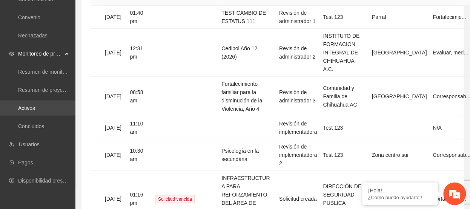
click at [35, 105] on link "Activos" at bounding box center [26, 108] width 17 height 6
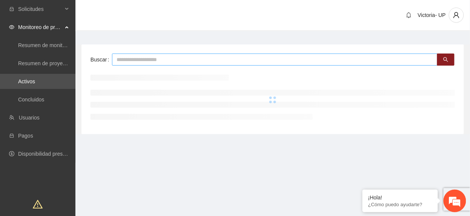
drag, startPoint x: 203, startPoint y: 47, endPoint x: 210, endPoint y: 57, distance: 12.4
click at [207, 53] on div "Buscar" at bounding box center [272, 90] width 382 height 90
click at [211, 57] on input "text" at bounding box center [274, 60] width 325 height 12
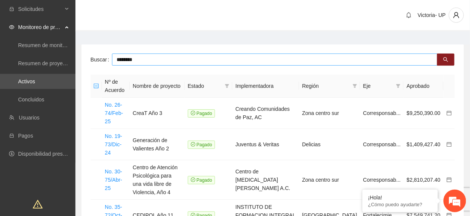
type input "********"
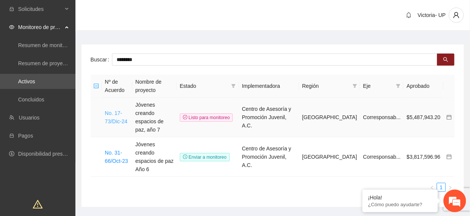
click at [113, 113] on link "No. 17-73/Dic-24" at bounding box center [116, 117] width 23 height 14
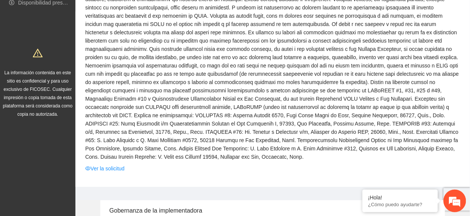
scroll to position [201, 0]
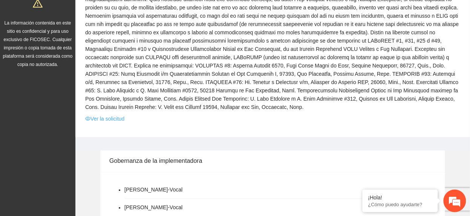
click at [105, 115] on link "Ver la solicitud" at bounding box center [104, 119] width 39 height 8
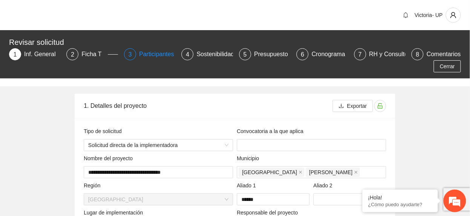
click at [153, 51] on div "Participantes" at bounding box center [159, 54] width 41 height 12
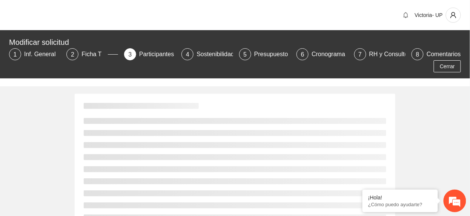
click at [155, 56] on div "Participantes" at bounding box center [159, 54] width 41 height 12
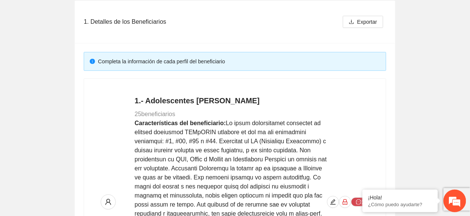
scroll to position [100, 0]
